Goal: Task Accomplishment & Management: Manage account settings

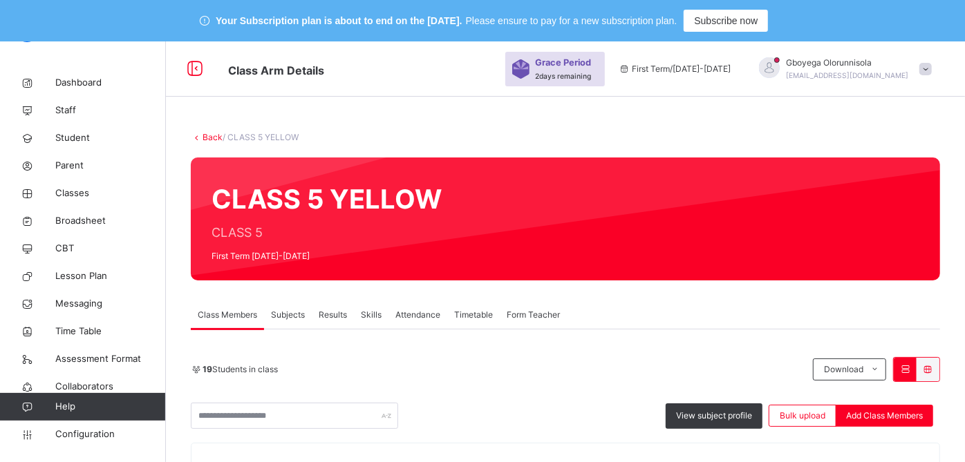
scroll to position [404, 0]
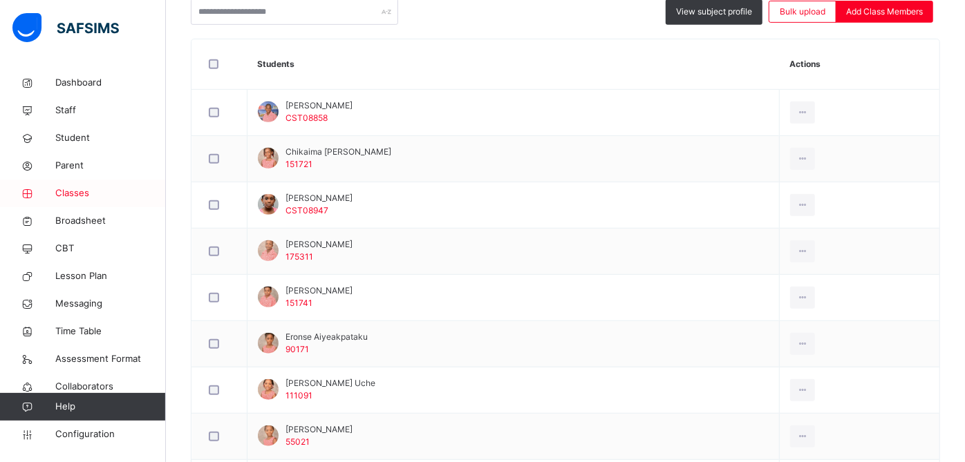
click at [79, 191] on span "Classes" at bounding box center [110, 194] width 111 height 14
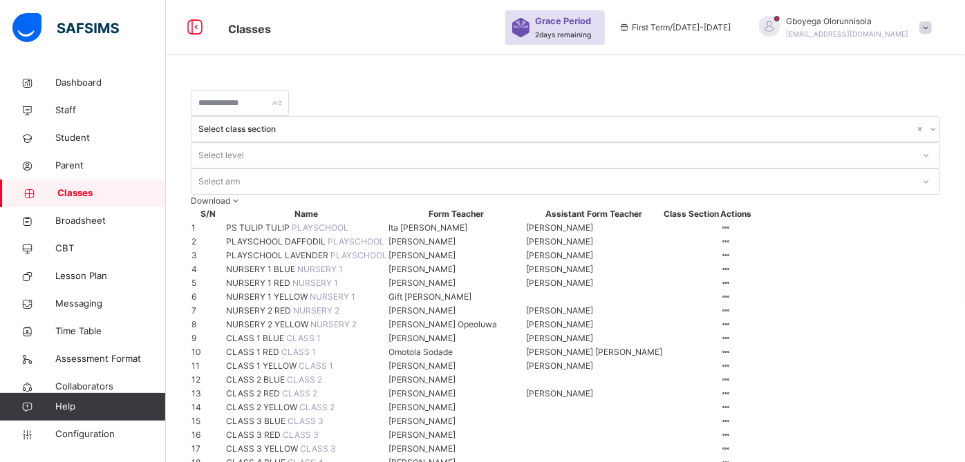
scroll to position [404, 0]
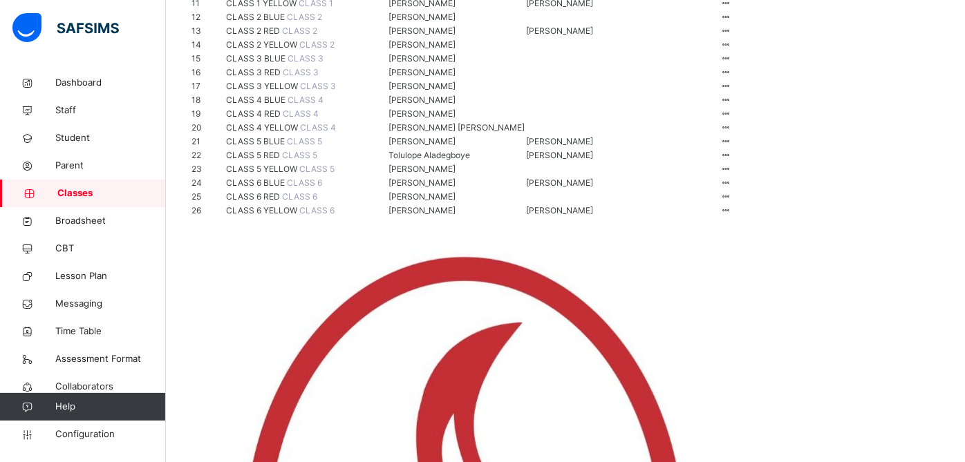
click at [282, 8] on span "CLASS 1 YELLOW" at bounding box center [262, 3] width 73 height 10
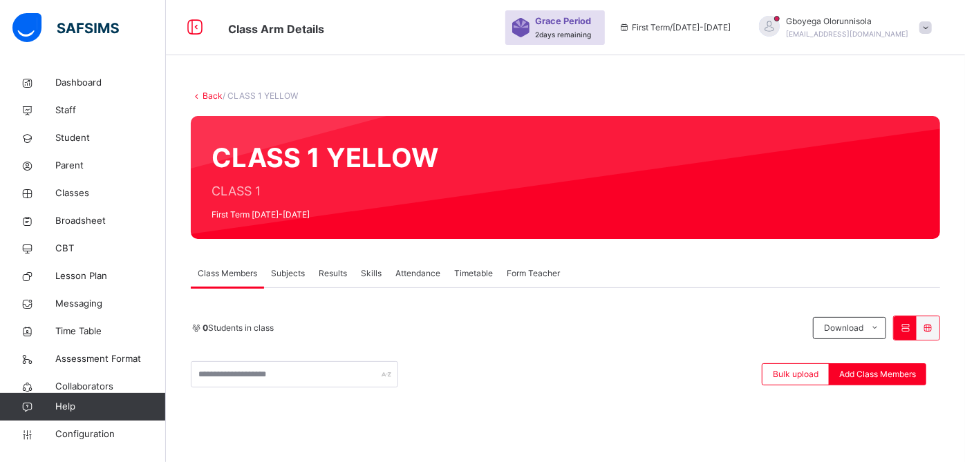
scroll to position [270, 0]
click at [206, 95] on link "Back" at bounding box center [212, 96] width 20 height 10
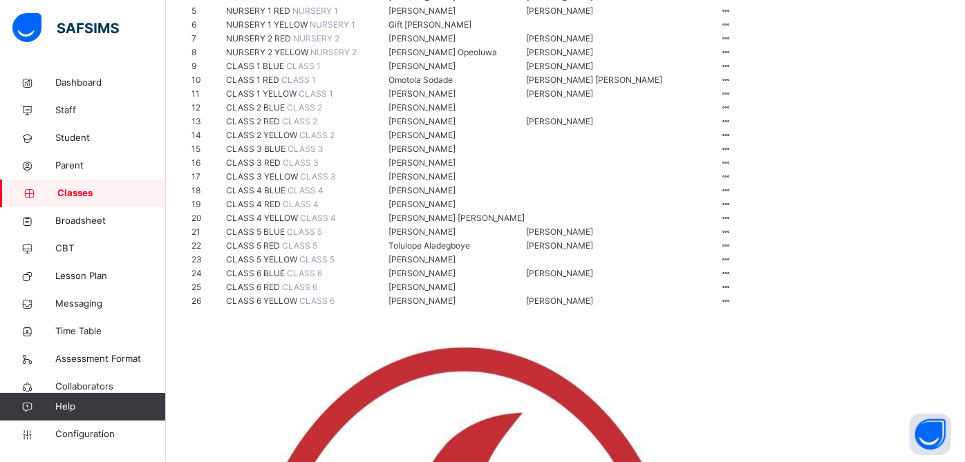
scroll to position [377, 0]
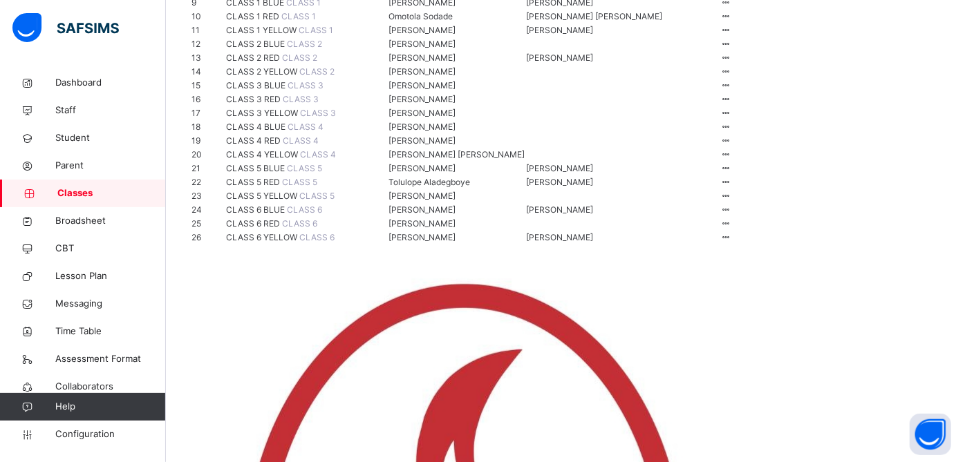
click at [271, 63] on span "CLASS 2 RED" at bounding box center [254, 58] width 56 height 10
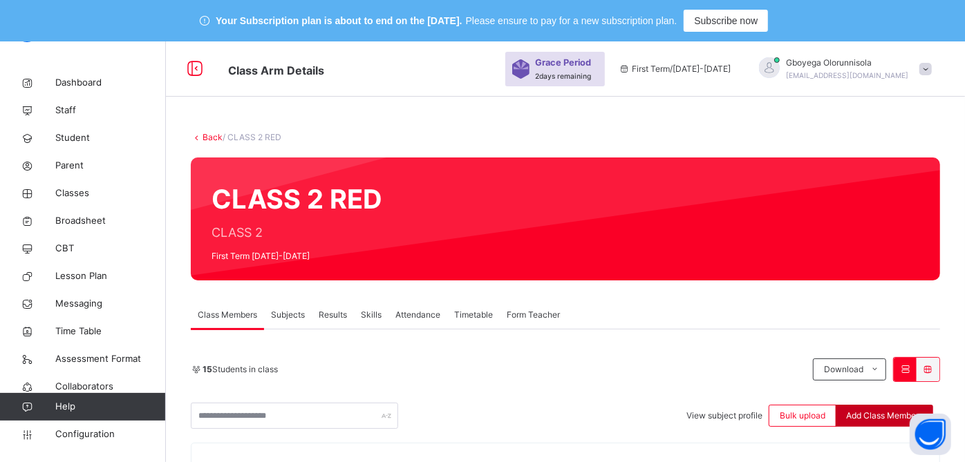
click at [872, 420] on span "Add Class Members" at bounding box center [884, 416] width 77 height 12
type input "****"
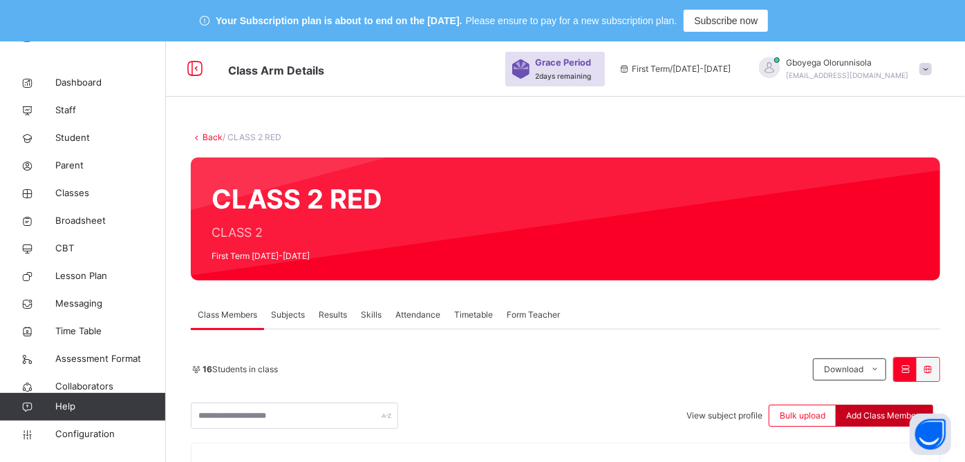
click at [897, 417] on span "Add Class Members" at bounding box center [884, 416] width 77 height 12
type input "******"
